Goal: Navigation & Orientation: Find specific page/section

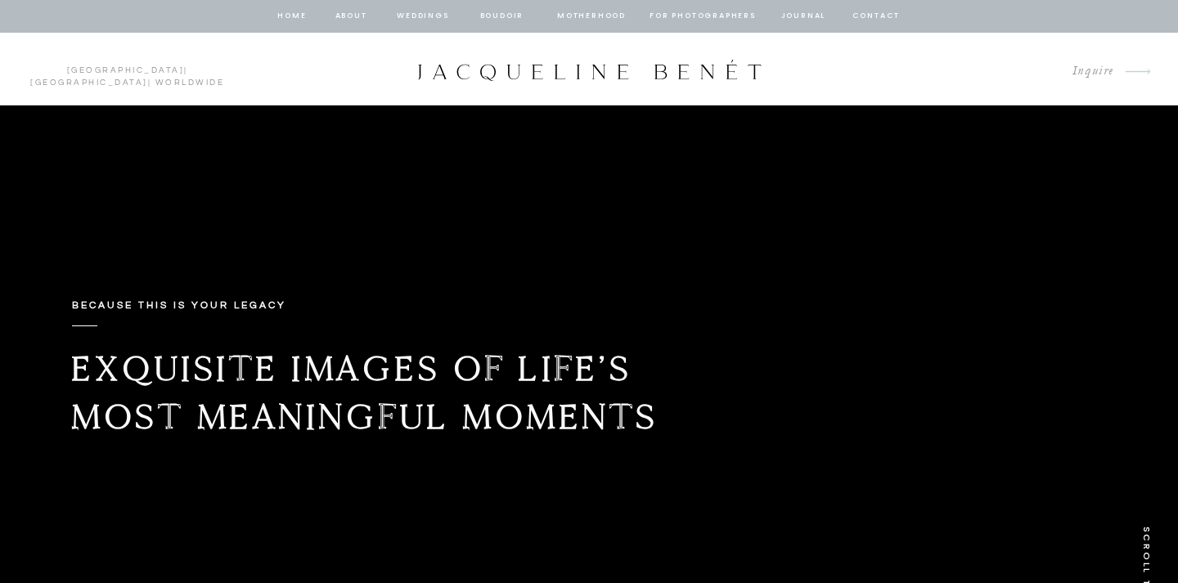
click at [420, 14] on nav "Weddings" at bounding box center [423, 16] width 56 height 15
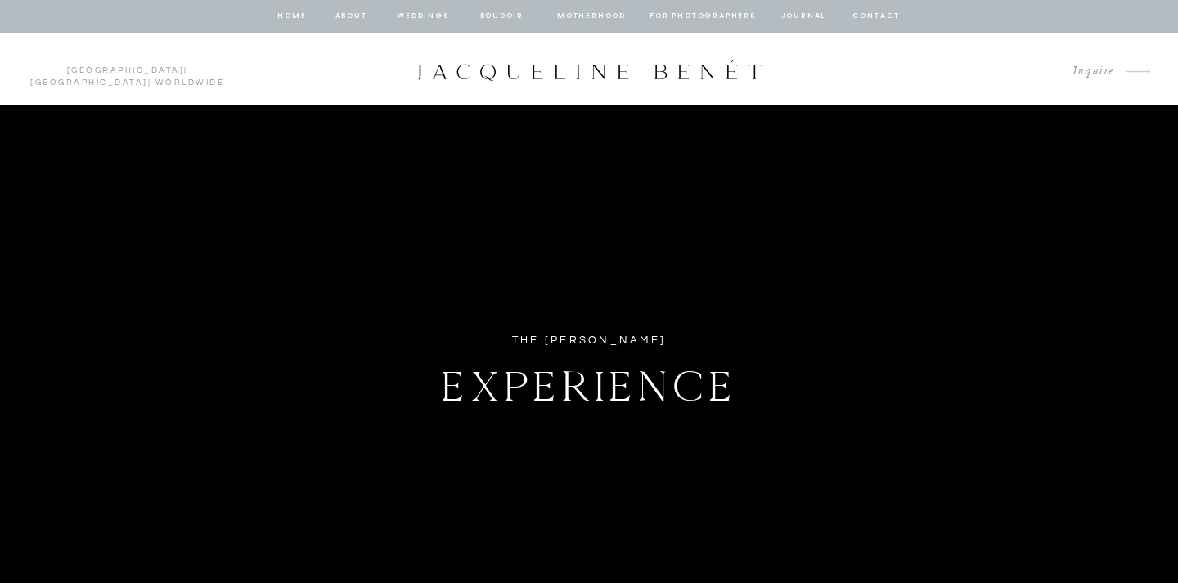
click at [498, 14] on nav "BOUDOIR" at bounding box center [502, 16] width 47 height 15
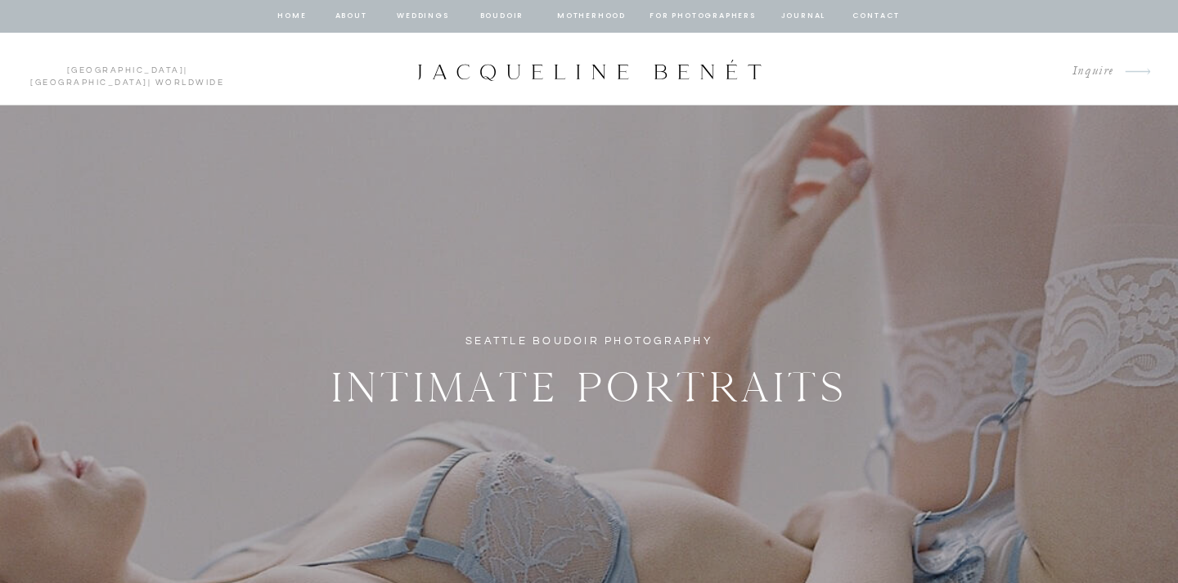
click at [588, 14] on nav "Motherhood" at bounding box center [591, 16] width 68 height 15
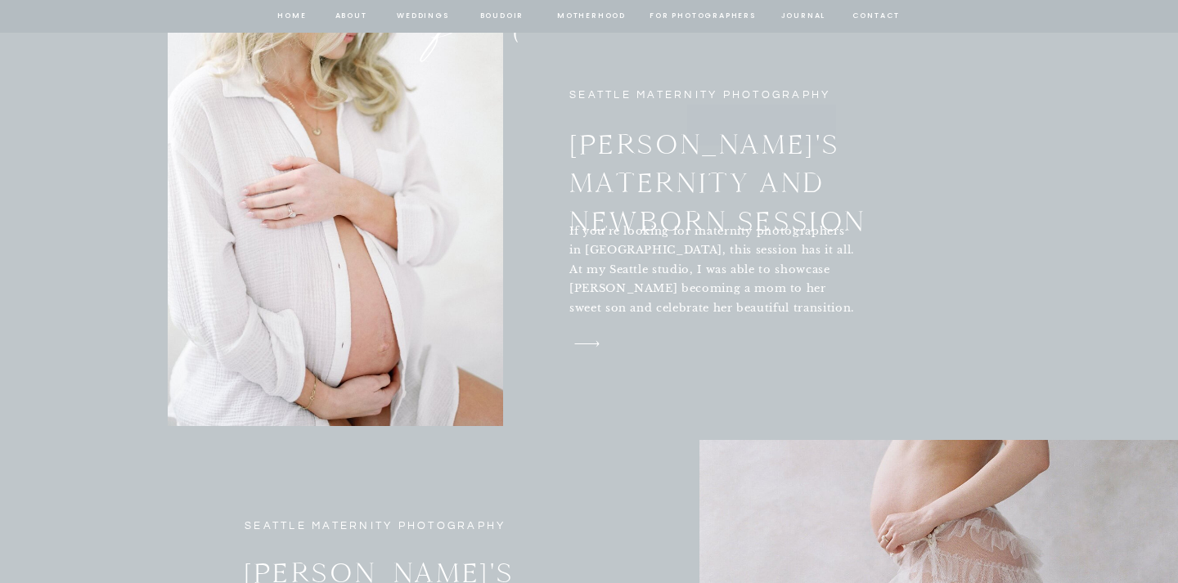
scroll to position [5692, 0]
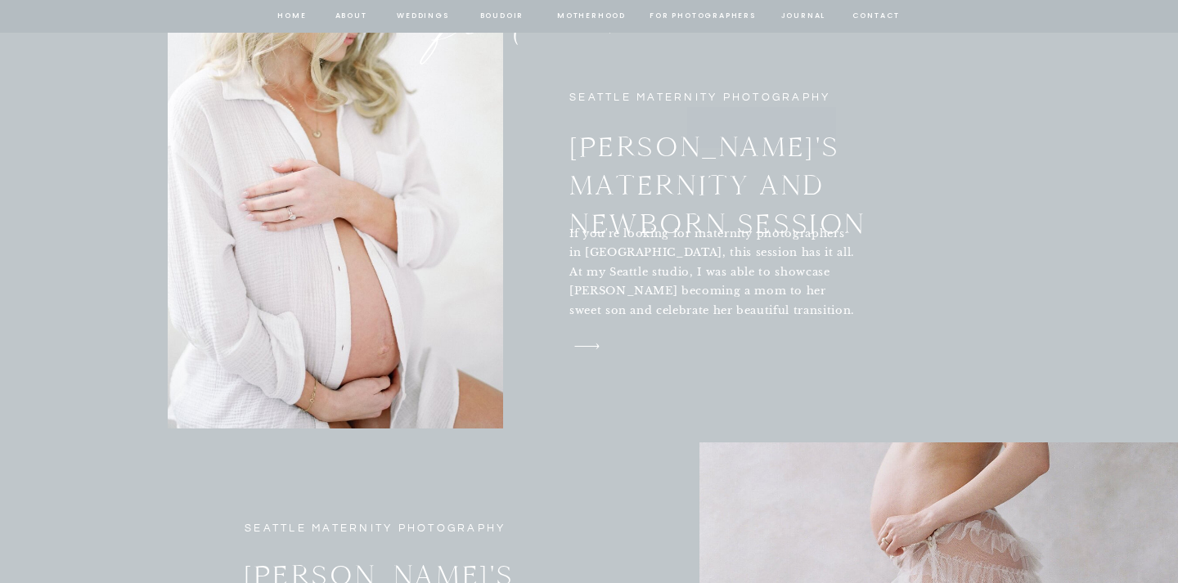
click at [592, 348] on icon "arrow" at bounding box center [587, 347] width 45 height 24
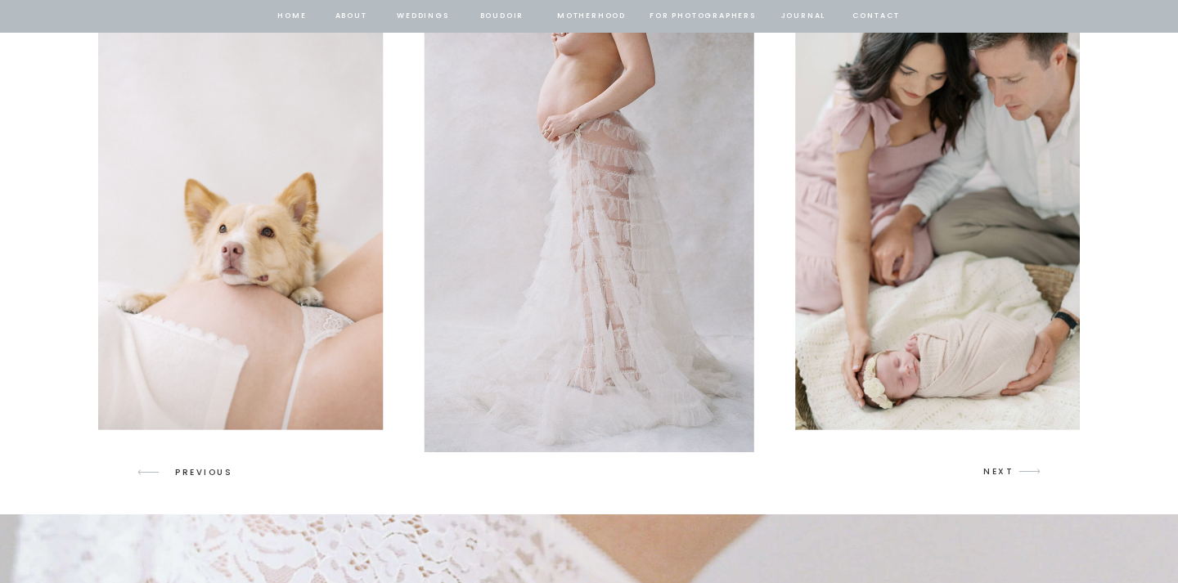
scroll to position [2476, 0]
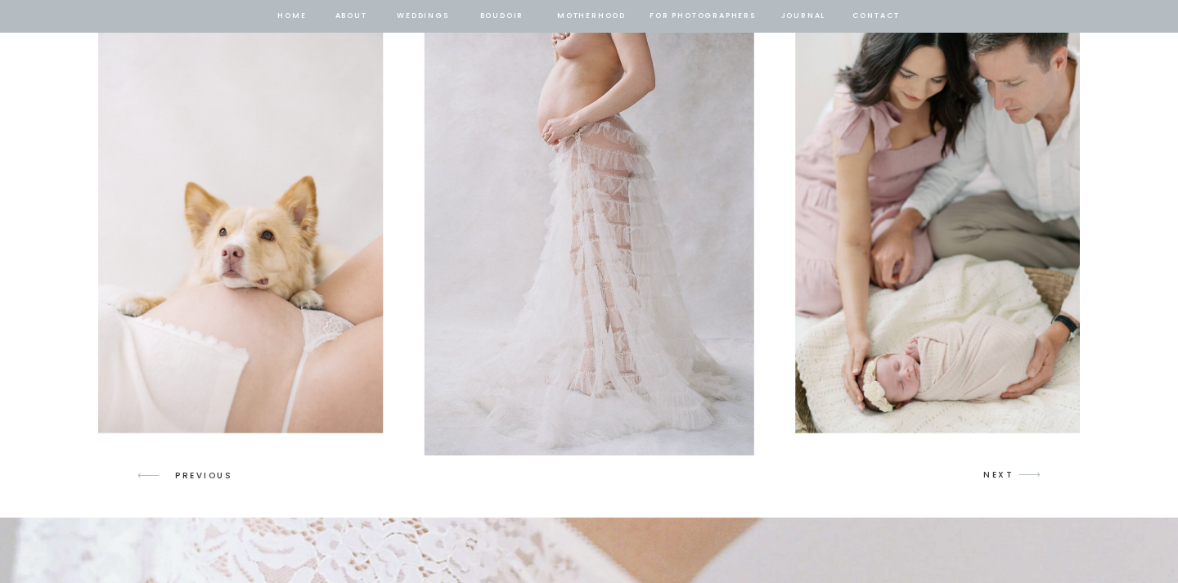
click at [1016, 468] on icon "arrow" at bounding box center [1030, 475] width 38 height 38
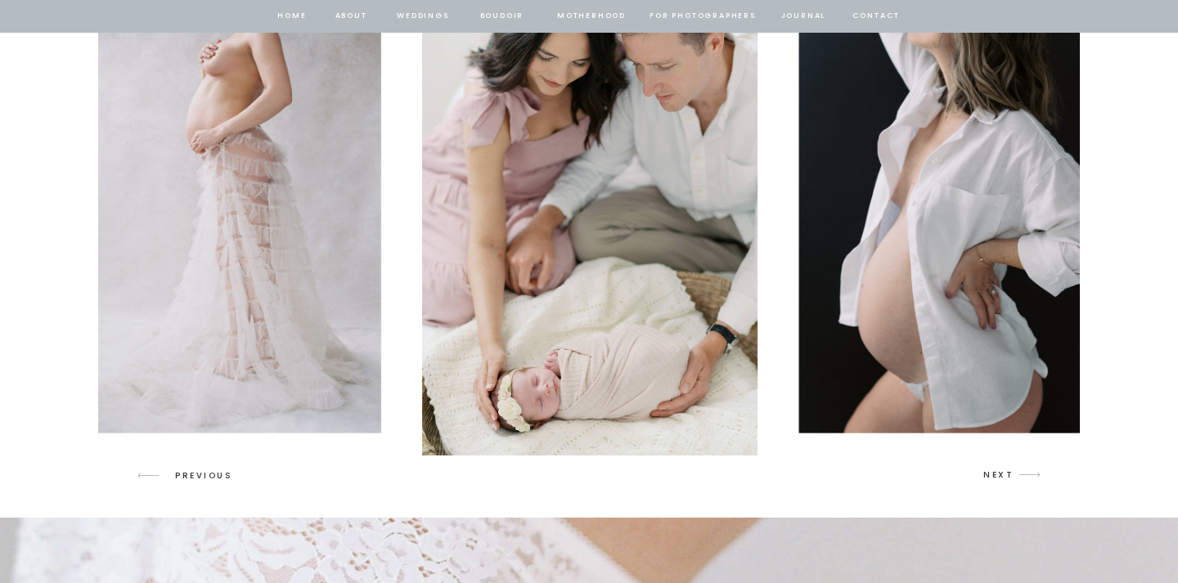
click at [1016, 468] on icon "arrow" at bounding box center [1030, 475] width 38 height 38
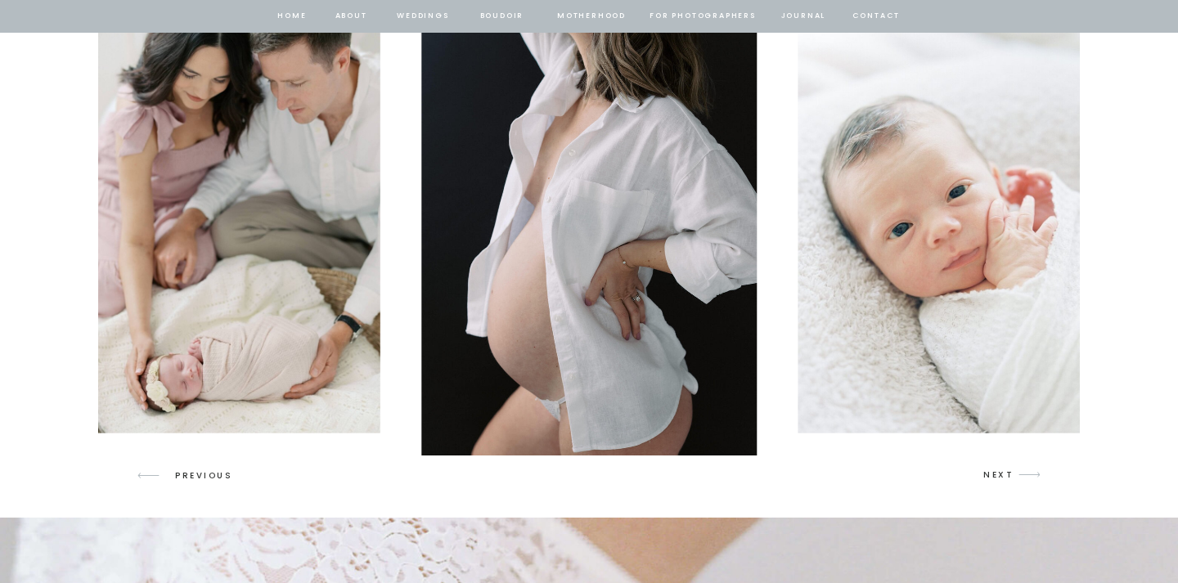
click at [1016, 468] on icon "arrow" at bounding box center [1030, 475] width 38 height 38
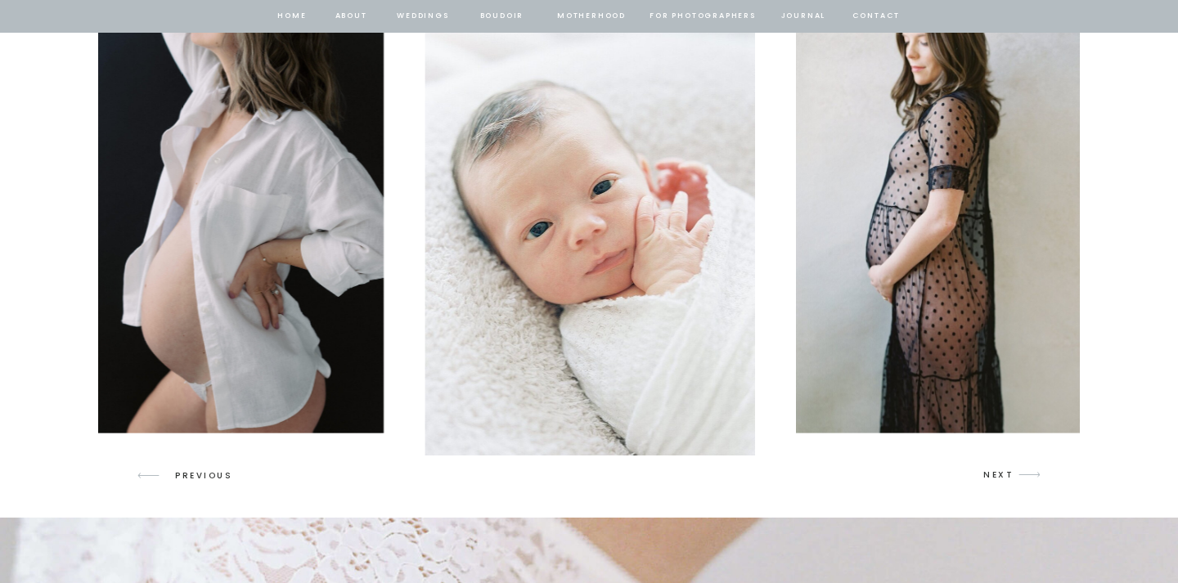
click at [1016, 468] on icon "arrow" at bounding box center [1030, 475] width 38 height 38
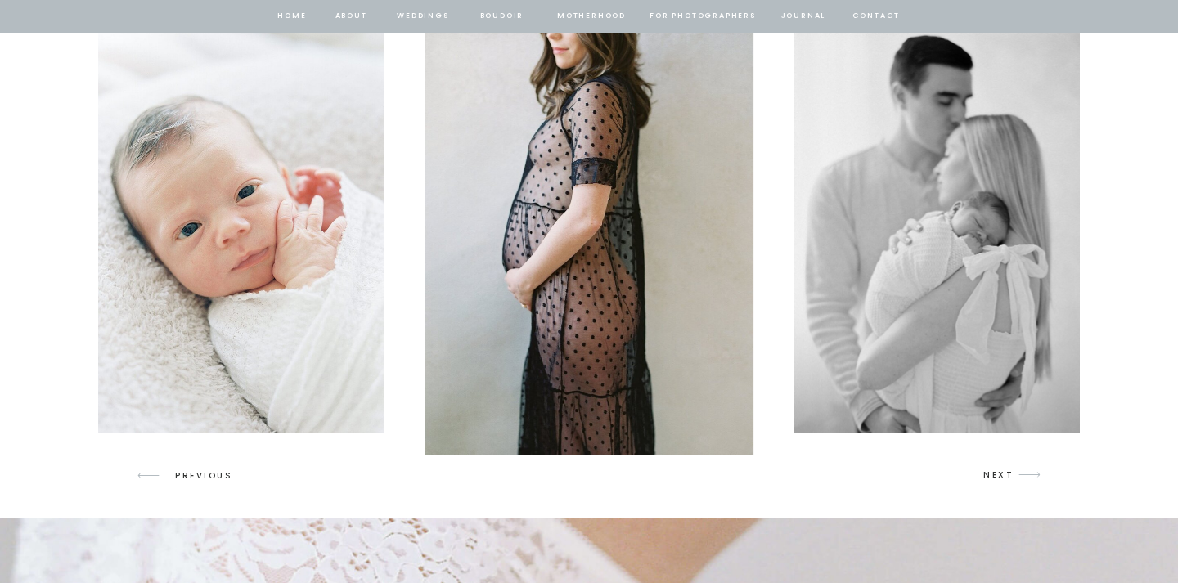
click at [1016, 468] on icon "arrow" at bounding box center [1030, 475] width 38 height 38
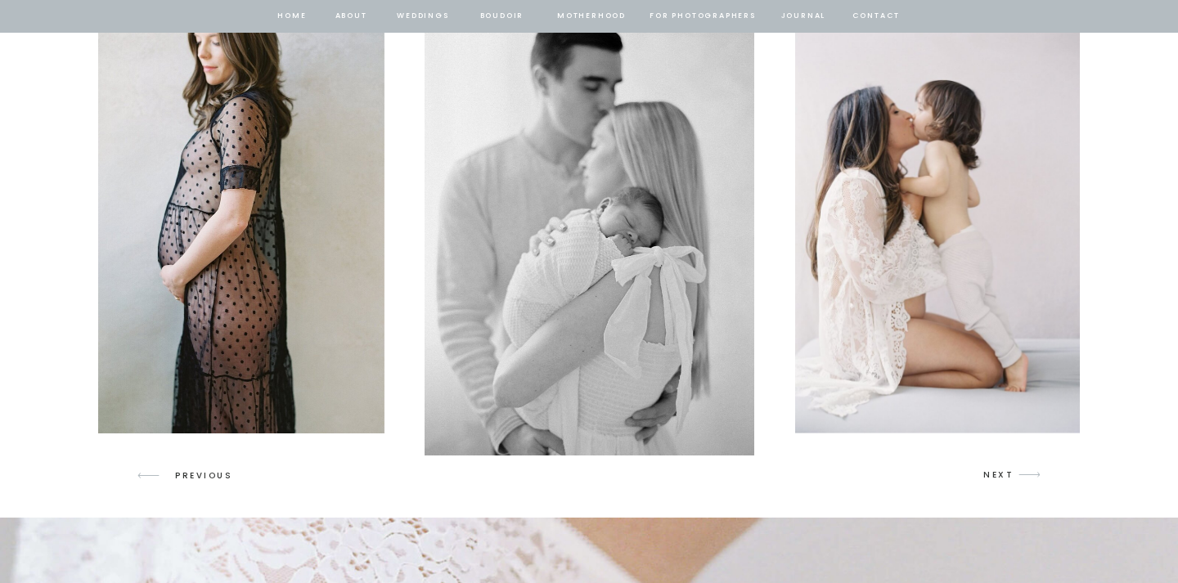
click at [1016, 468] on icon "arrow" at bounding box center [1030, 475] width 38 height 38
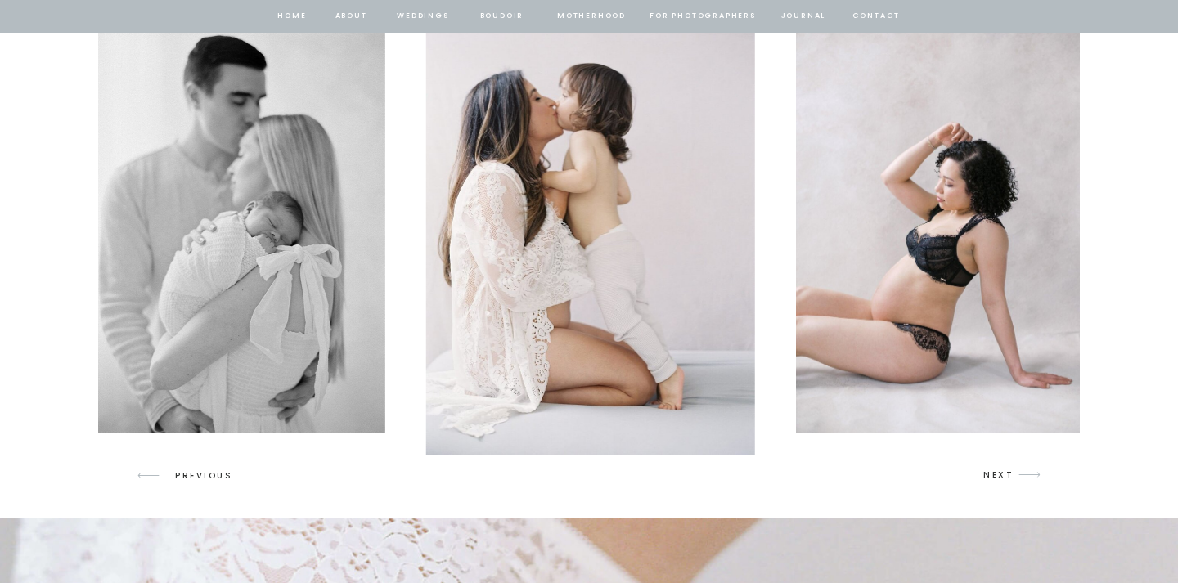
click at [1016, 468] on icon "arrow" at bounding box center [1030, 475] width 38 height 38
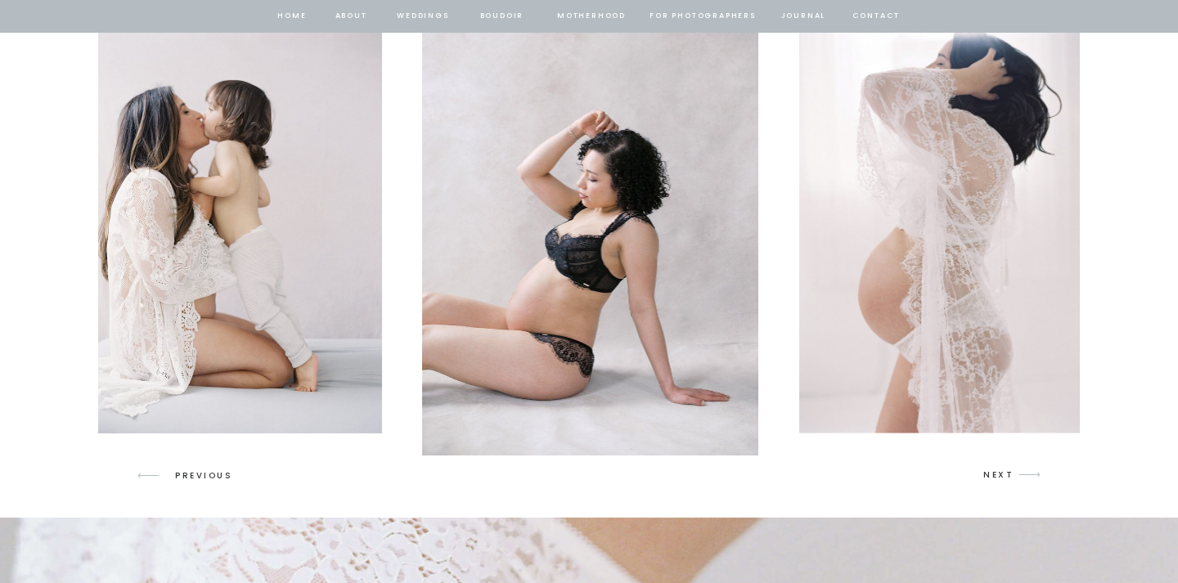
click at [1016, 468] on icon "arrow" at bounding box center [1030, 475] width 38 height 38
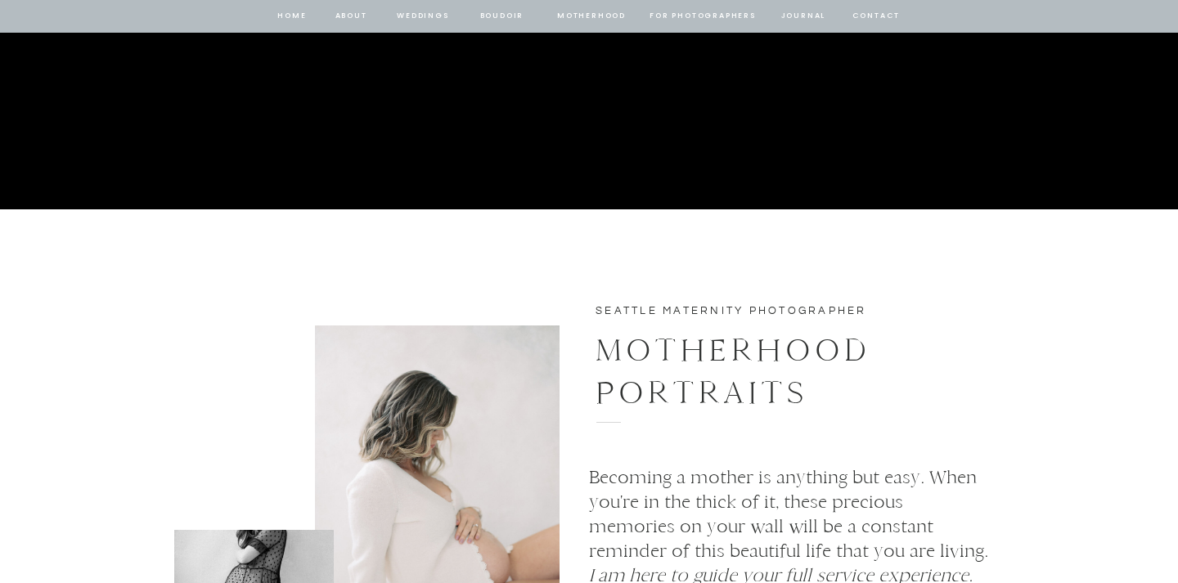
scroll to position [2837, 0]
